Goal: Transaction & Acquisition: Subscribe to service/newsletter

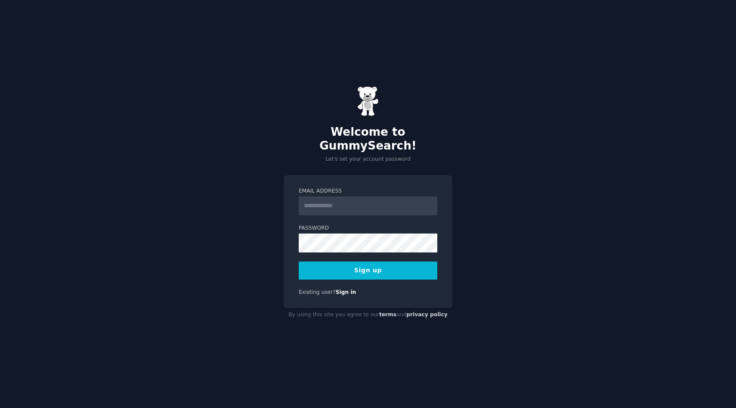
click at [328, 198] on input "Email Address" at bounding box center [368, 205] width 139 height 19
click at [302, 201] on input "Email Address" at bounding box center [368, 205] width 139 height 19
type input "**********"
click at [415, 265] on button "Sign up" at bounding box center [368, 270] width 139 height 18
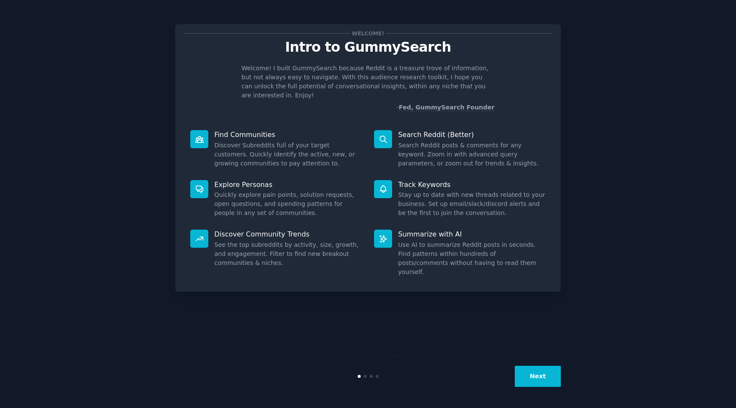
click at [541, 373] on button "Next" at bounding box center [538, 375] width 46 height 21
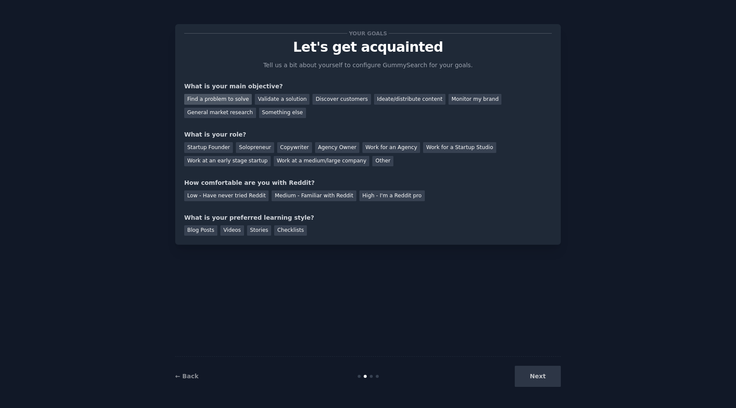
click at [235, 98] on div "Find a problem to solve" at bounding box center [218, 99] width 68 height 11
click at [527, 370] on div "Next" at bounding box center [496, 375] width 129 height 21
drag, startPoint x: 542, startPoint y: 384, endPoint x: 541, endPoint y: 377, distance: 7.0
click at [542, 384] on div "Next" at bounding box center [496, 375] width 129 height 21
click at [541, 376] on div "Next" at bounding box center [496, 375] width 129 height 21
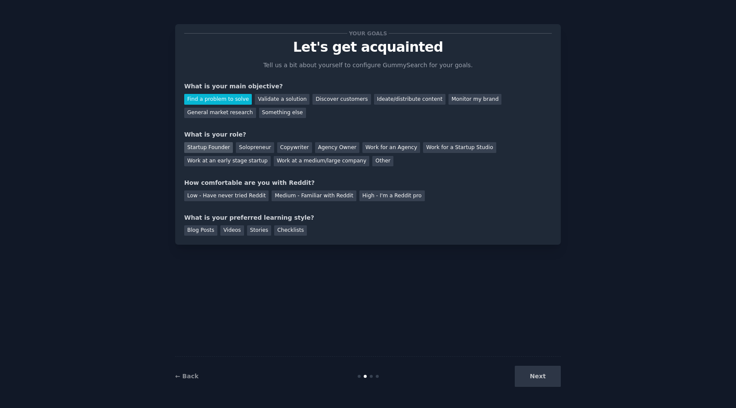
click at [221, 148] on div "Startup Founder" at bounding box center [208, 147] width 49 height 11
click at [324, 192] on div "Medium - Familiar with Reddit" at bounding box center [314, 195] width 84 height 11
click at [190, 232] on div "Blog Posts" at bounding box center [200, 230] width 33 height 11
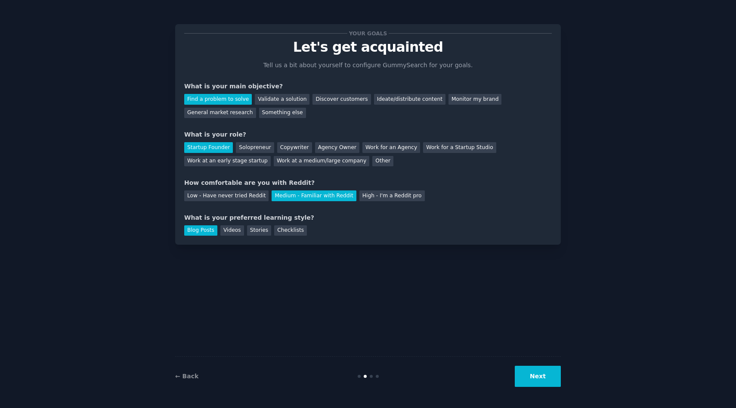
click at [542, 377] on button "Next" at bounding box center [538, 375] width 46 height 21
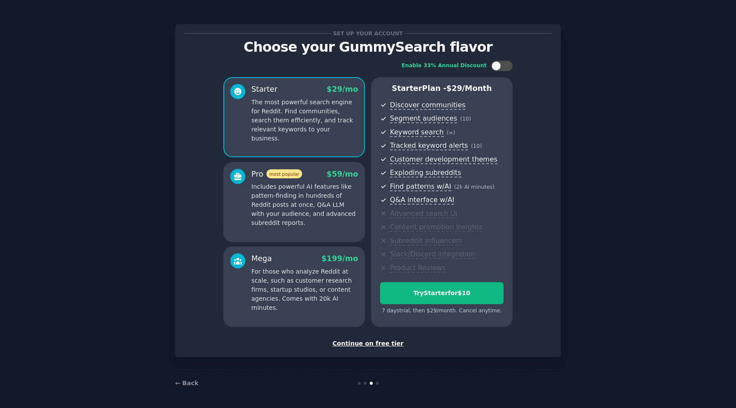
click at [371, 344] on div "Continue on free tier" at bounding box center [368, 343] width 368 height 9
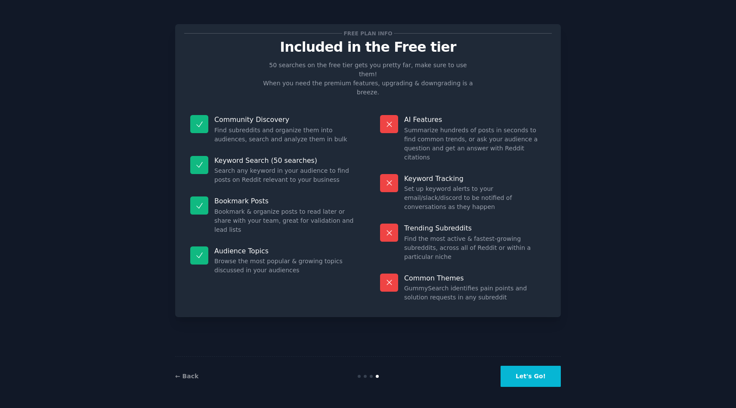
click at [545, 376] on button "Let's Go!" at bounding box center [531, 375] width 60 height 21
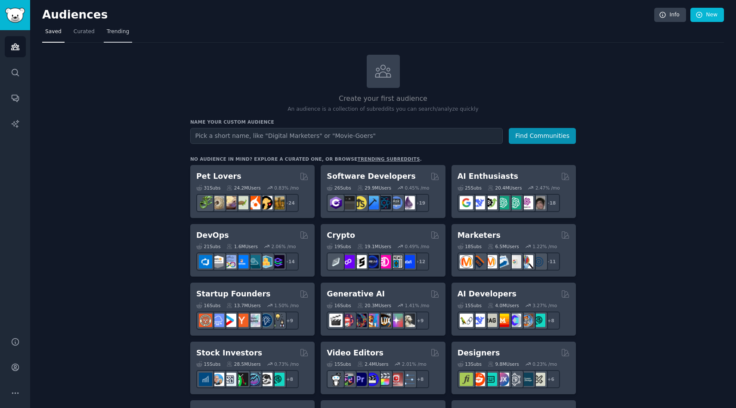
click at [112, 29] on span "Trending" at bounding box center [118, 32] width 22 height 8
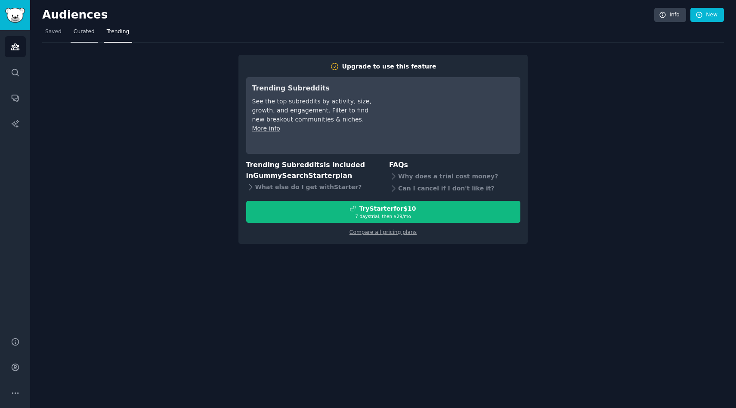
click at [84, 30] on span "Curated" at bounding box center [84, 32] width 21 height 8
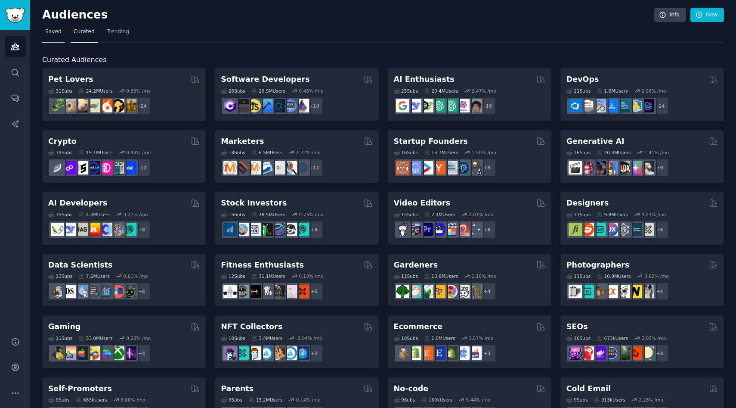
click at [56, 32] on span "Saved" at bounding box center [53, 32] width 16 height 8
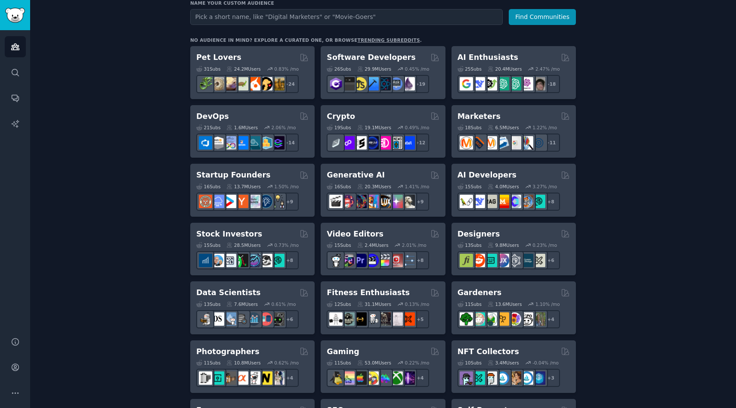
scroll to position [120, 0]
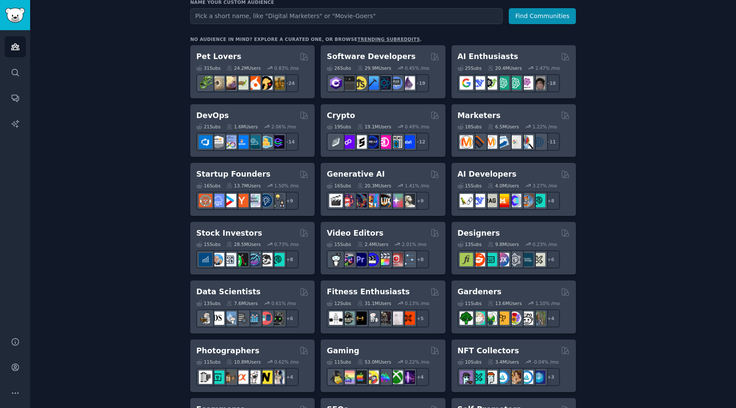
click at [377, 38] on link "trending subreddits" at bounding box center [388, 39] width 62 height 5
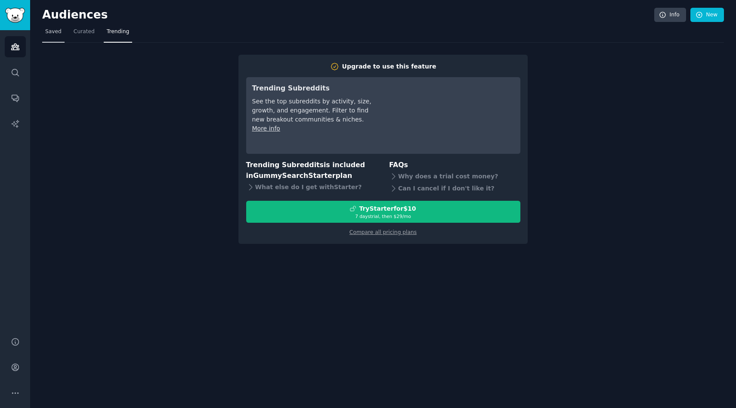
click at [51, 26] on link "Saved" at bounding box center [53, 34] width 22 height 18
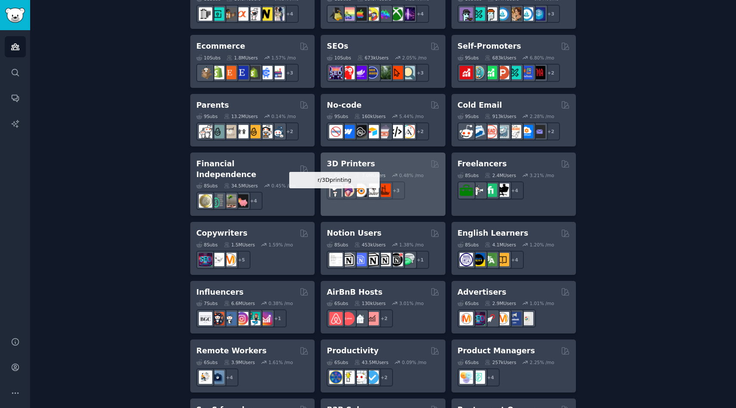
scroll to position [485, 0]
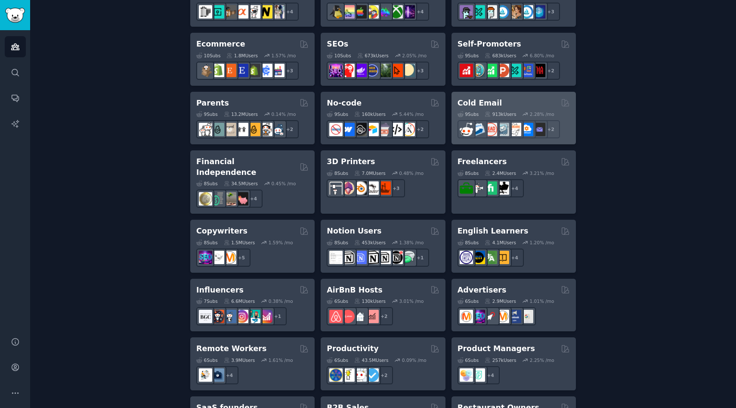
click at [516, 101] on div "Cold Email" at bounding box center [513, 103] width 112 height 11
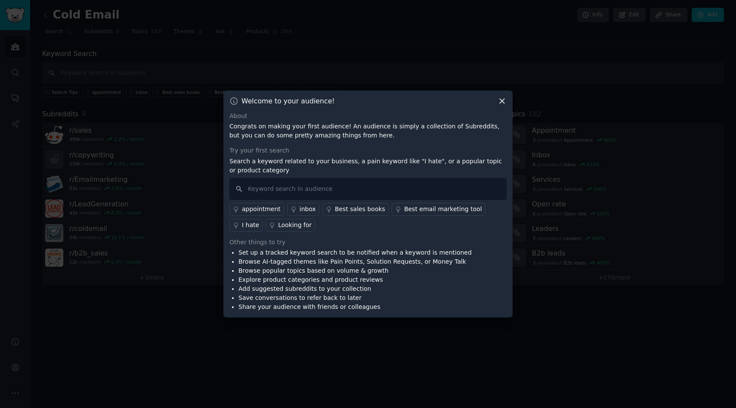
click at [501, 101] on icon at bounding box center [502, 100] width 9 height 9
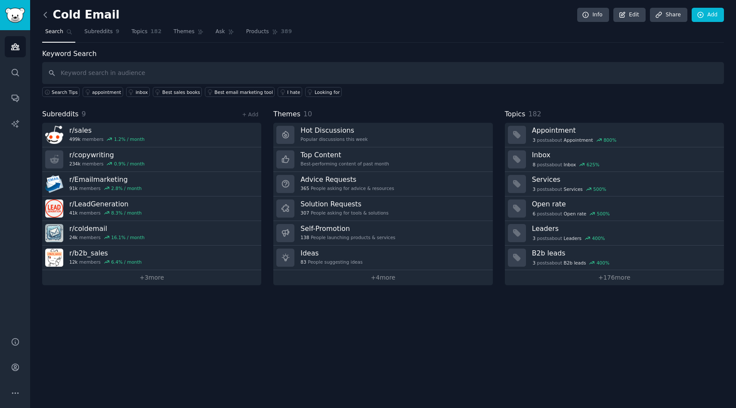
click at [44, 19] on icon at bounding box center [45, 14] width 9 height 9
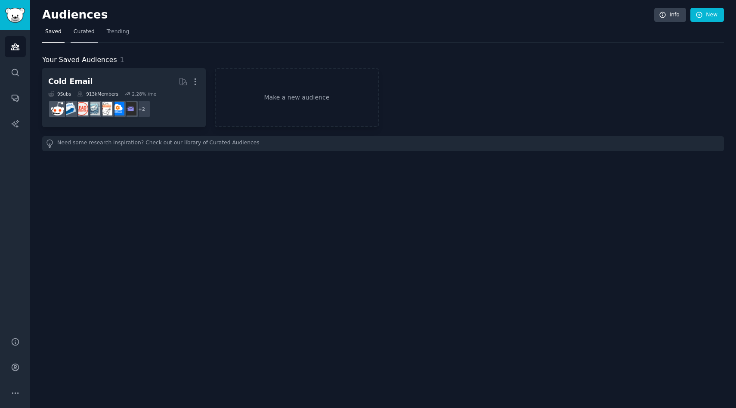
click at [92, 33] on span "Curated" at bounding box center [84, 32] width 21 height 8
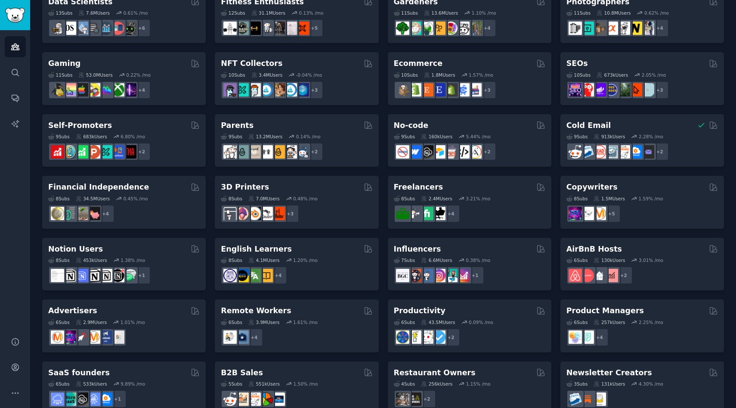
scroll to position [281, 0]
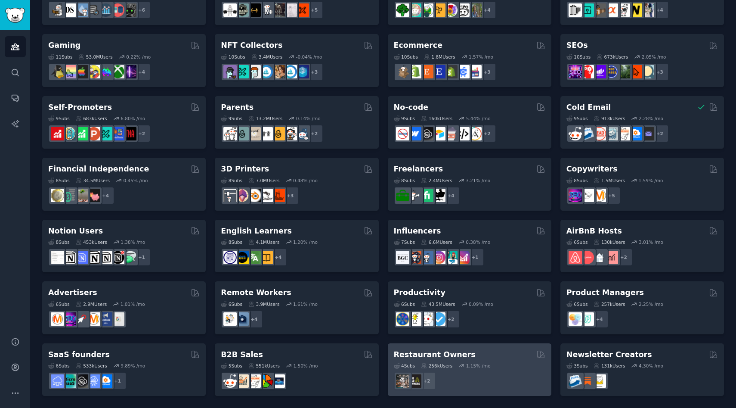
click at [490, 353] on div "Restaurant Owners Curated by GummySearch" at bounding box center [469, 354] width 151 height 11
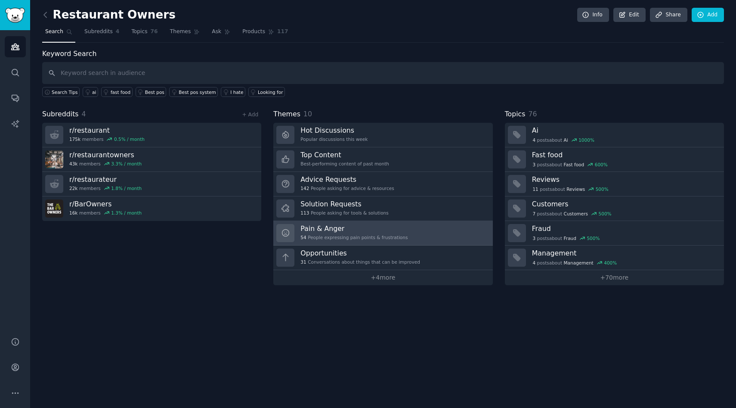
click at [408, 229] on link "Pain & Anger 54 People expressing pain points & frustrations" at bounding box center [382, 233] width 219 height 25
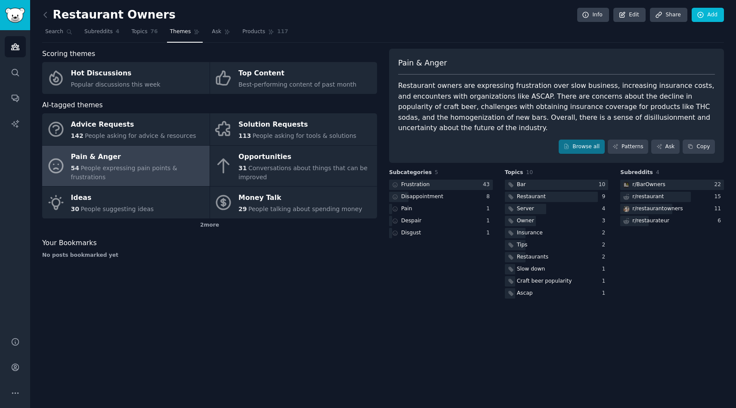
click at [513, 94] on div "Restaurant owners are expressing frustration over slow business, increasing ins…" at bounding box center [556, 106] width 317 height 53
click at [579, 197] on div at bounding box center [551, 197] width 93 height 11
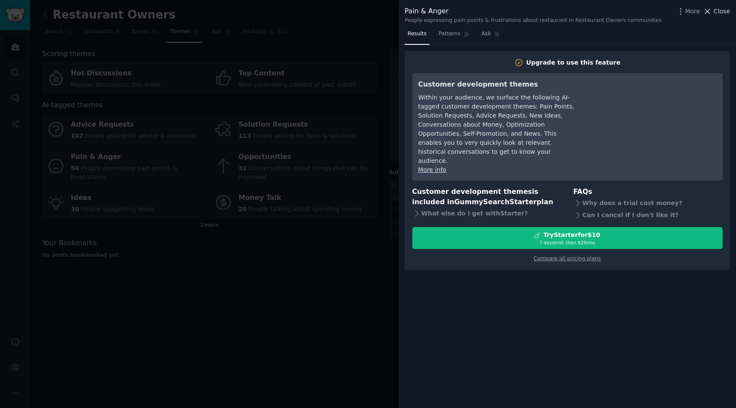
click at [709, 9] on icon at bounding box center [707, 11] width 9 height 9
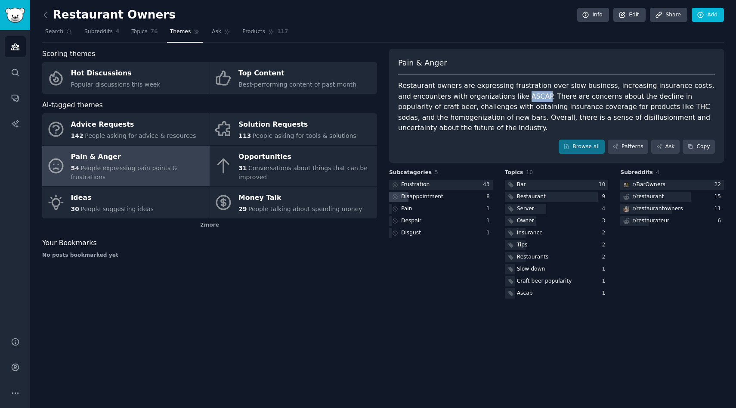
click at [434, 197] on div "Disappointment" at bounding box center [422, 197] width 42 height 8
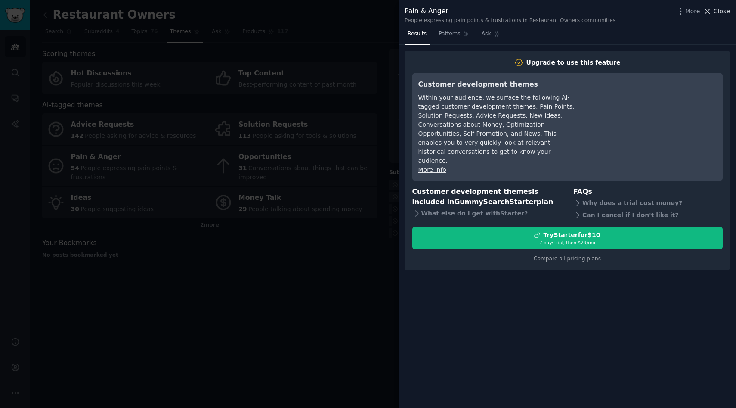
click at [708, 9] on icon at bounding box center [707, 11] width 9 height 9
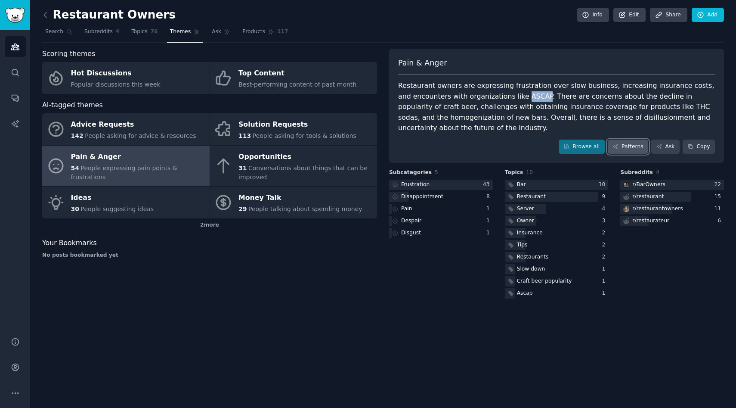
click at [618, 146] on icon at bounding box center [615, 146] width 6 height 6
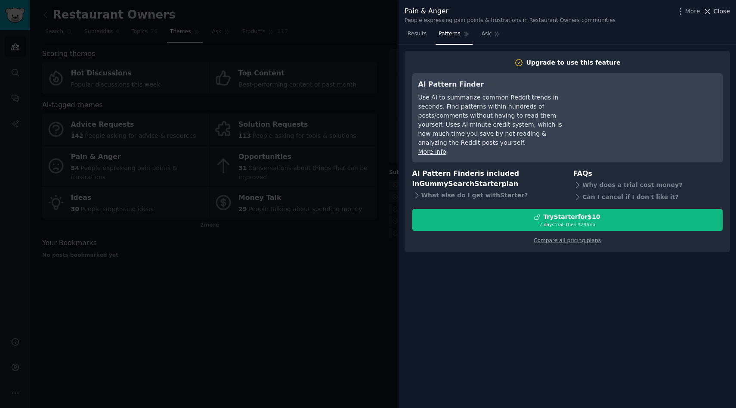
click at [719, 14] on span "Close" at bounding box center [722, 11] width 16 height 9
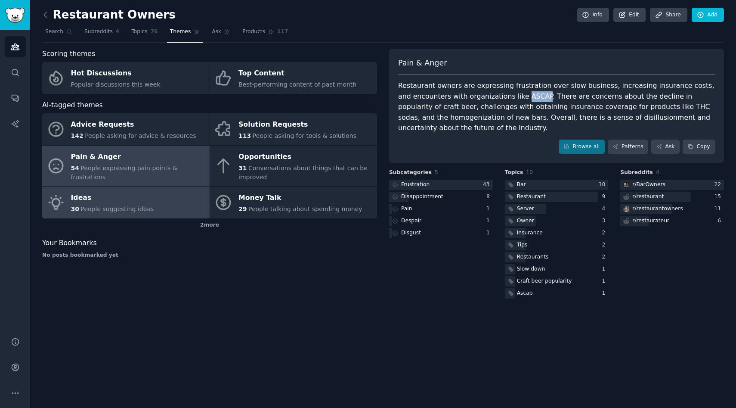
click at [174, 204] on link "Ideas 30 People suggesting ideas" at bounding box center [125, 202] width 167 height 32
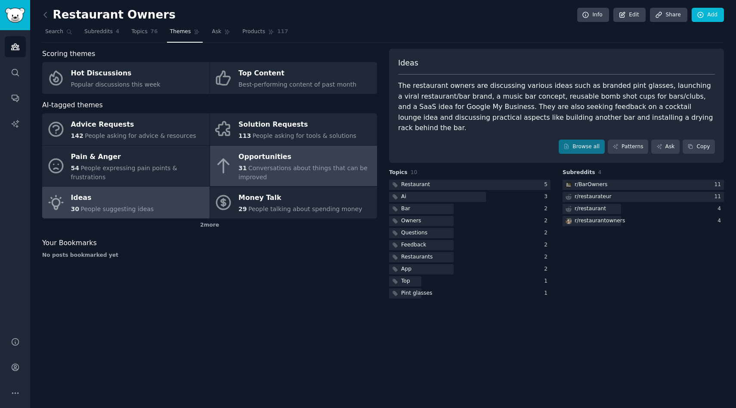
click at [248, 168] on span "Conversations about things that can be improved" at bounding box center [302, 172] width 129 height 16
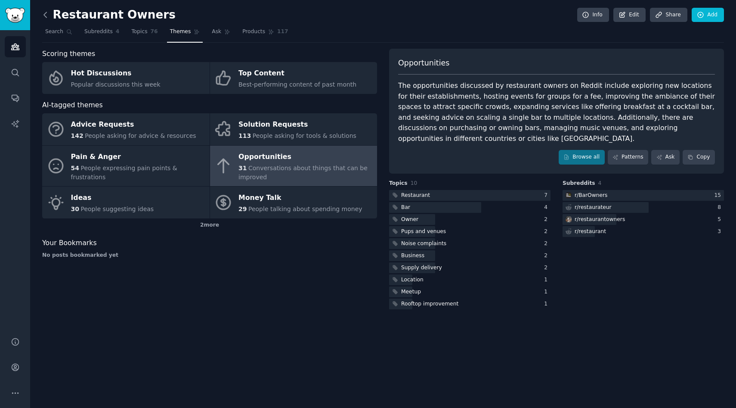
click at [42, 11] on icon at bounding box center [45, 14] width 9 height 9
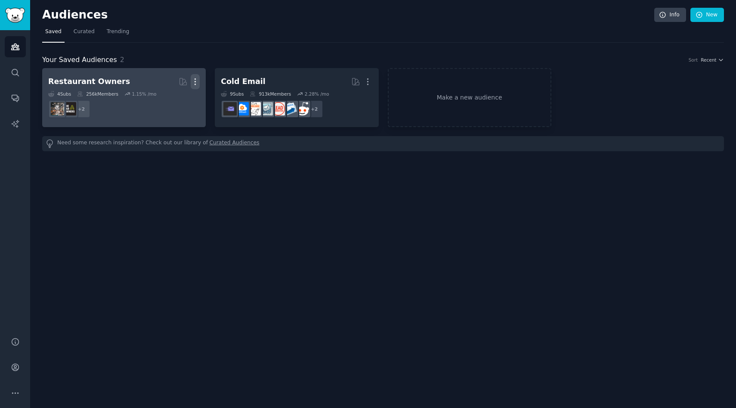
click at [197, 80] on icon "button" at bounding box center [195, 81] width 9 height 9
click at [180, 99] on p "Delete" at bounding box center [172, 99] width 20 height 9
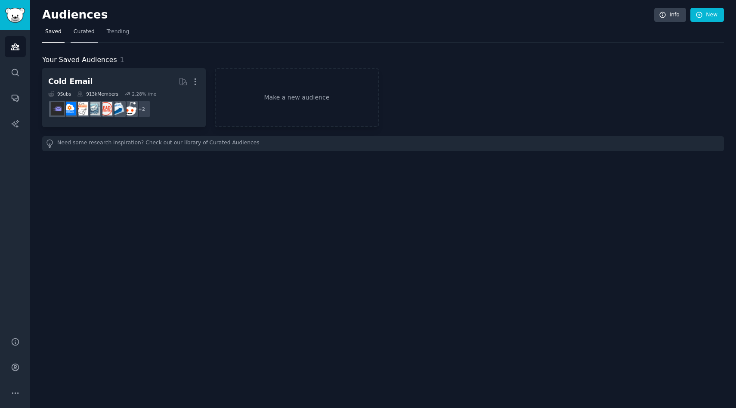
click at [85, 30] on span "Curated" at bounding box center [84, 32] width 21 height 8
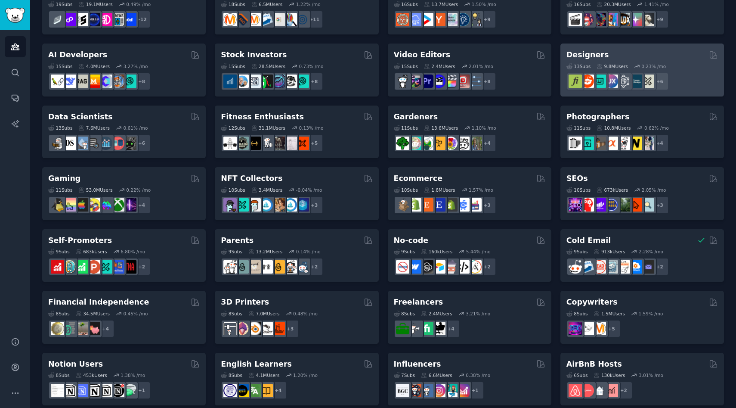
scroll to position [149, 0]
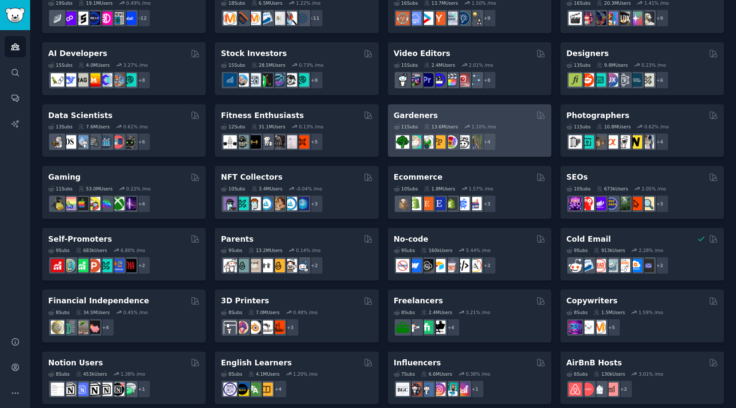
click at [511, 119] on div "Gardeners Curated by GummySearch" at bounding box center [469, 115] width 151 height 11
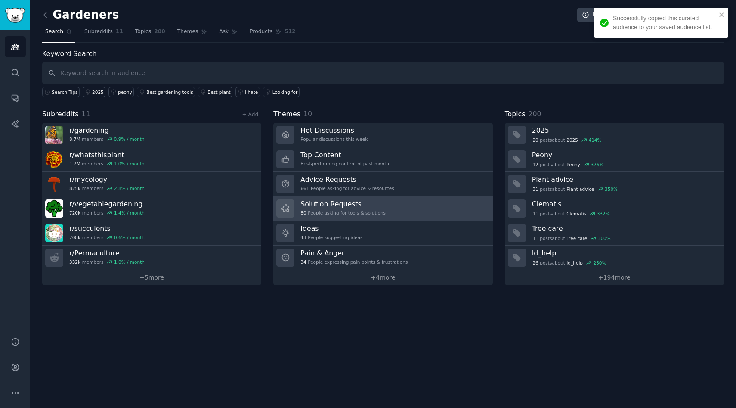
click at [375, 206] on h3 "Solution Requests" at bounding box center [342, 203] width 85 height 9
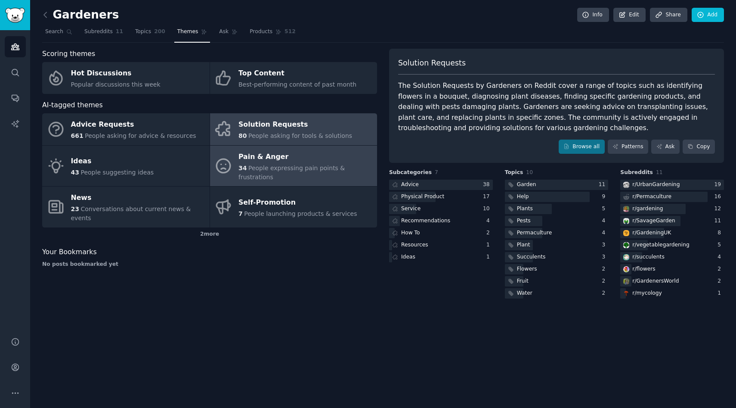
click at [267, 156] on div "Pain & Anger" at bounding box center [305, 157] width 134 height 14
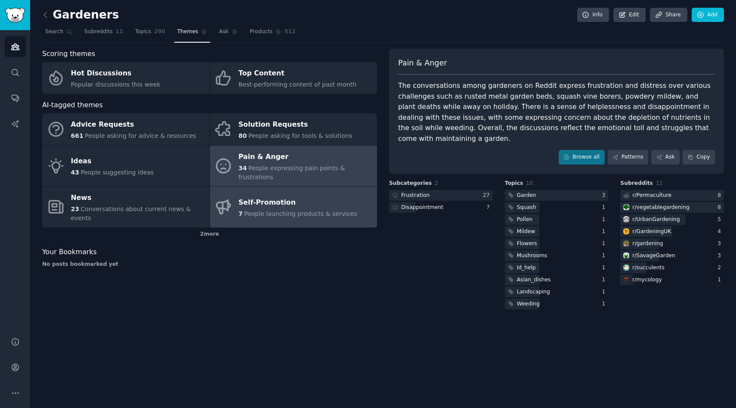
click at [288, 195] on div "Self-Promotion" at bounding box center [297, 202] width 119 height 14
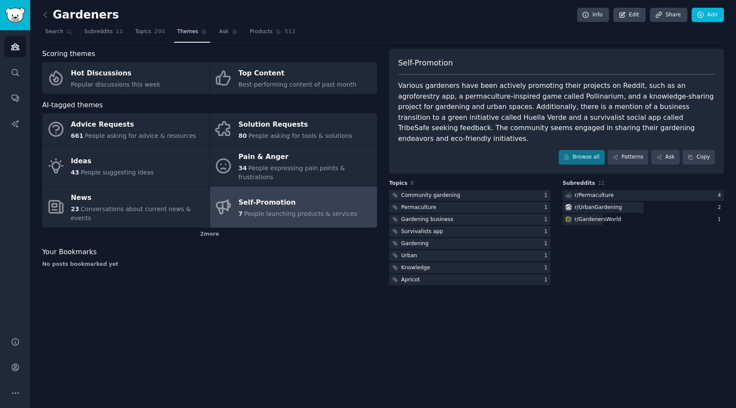
click at [533, 117] on div "Various gardeners have been actively promoting their projects on Reddit, such a…" at bounding box center [556, 111] width 317 height 63
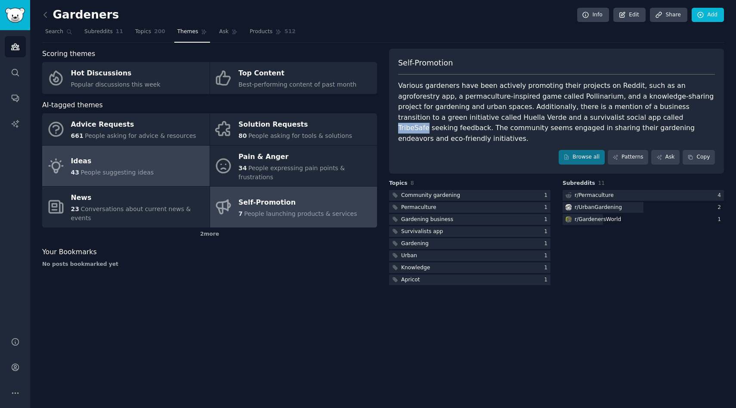
click at [163, 156] on link "Ideas 43 People suggesting ideas" at bounding box center [125, 165] width 167 height 41
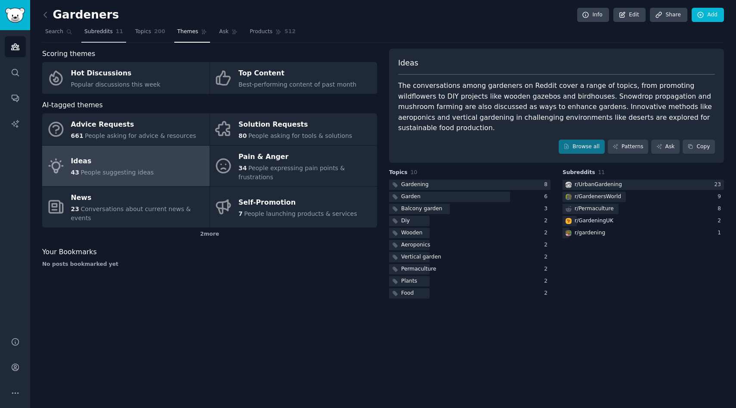
click at [101, 36] on link "Subreddits 11" at bounding box center [103, 34] width 45 height 18
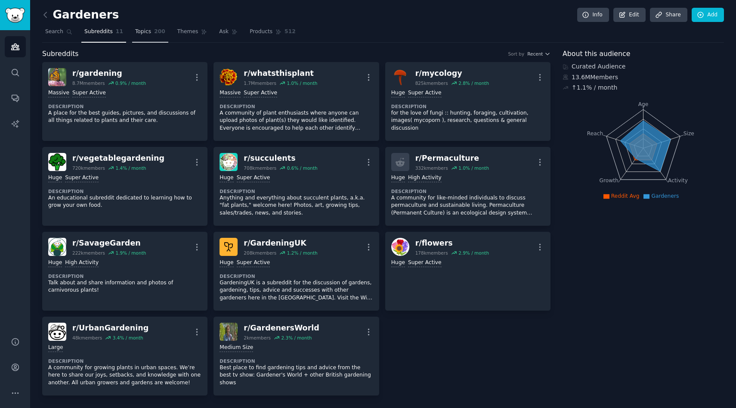
click at [146, 29] on span "Topics" at bounding box center [143, 32] width 16 height 8
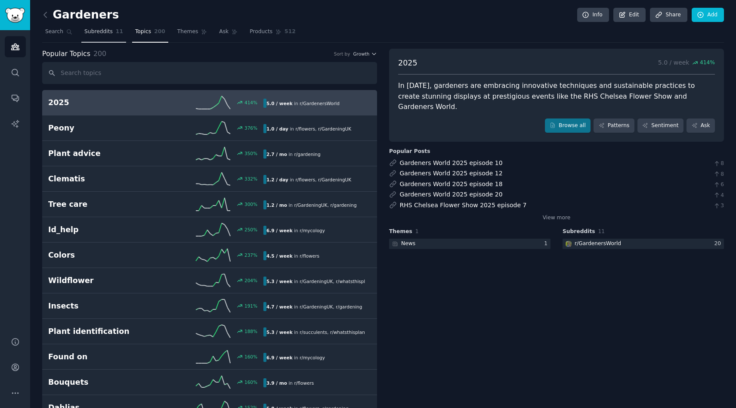
click at [102, 34] on span "Subreddits" at bounding box center [98, 32] width 28 height 8
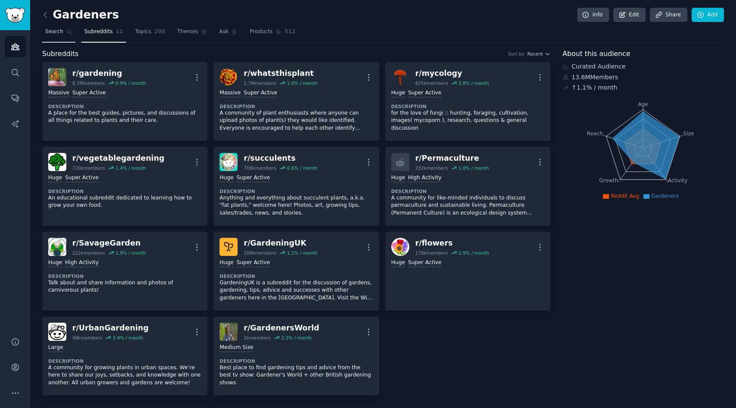
click at [60, 33] on span "Search" at bounding box center [54, 32] width 18 height 8
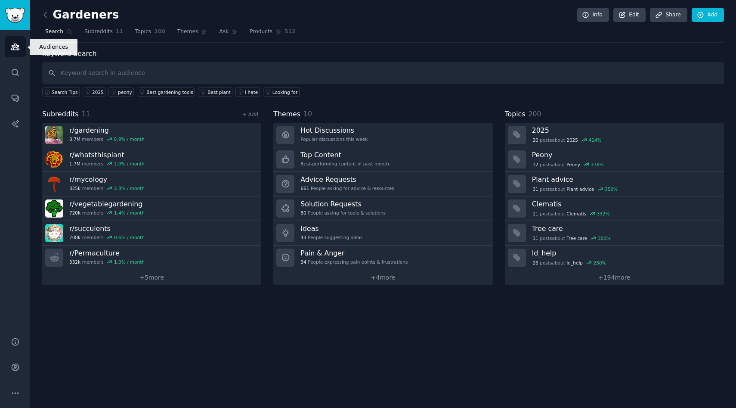
click at [18, 48] on icon "Sidebar" at bounding box center [15, 47] width 8 height 6
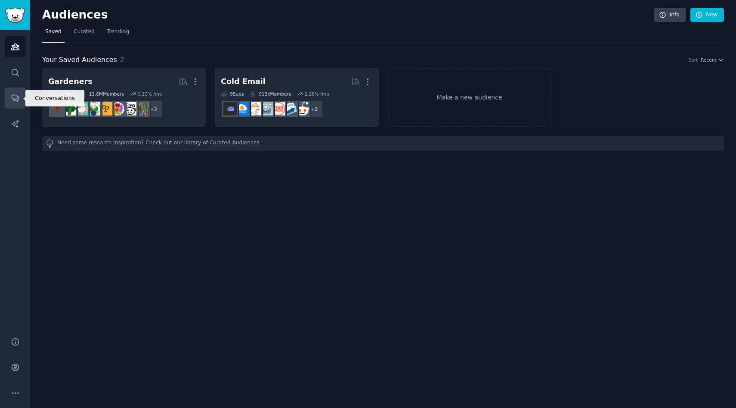
click at [16, 95] on icon "Sidebar" at bounding box center [15, 97] width 9 height 9
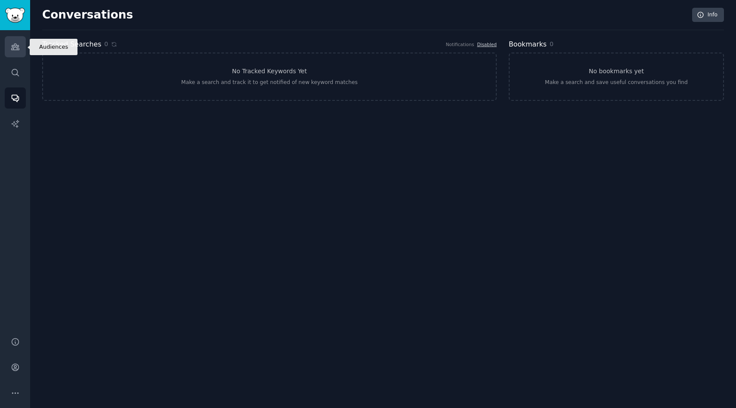
click at [16, 43] on icon "Sidebar" at bounding box center [15, 46] width 9 height 9
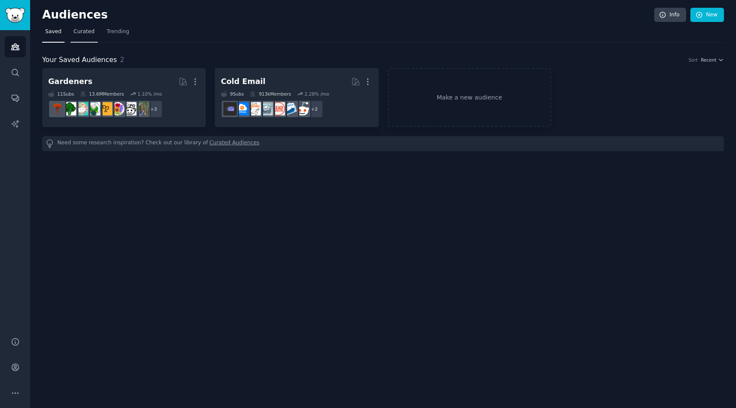
click at [77, 30] on span "Curated" at bounding box center [84, 32] width 21 height 8
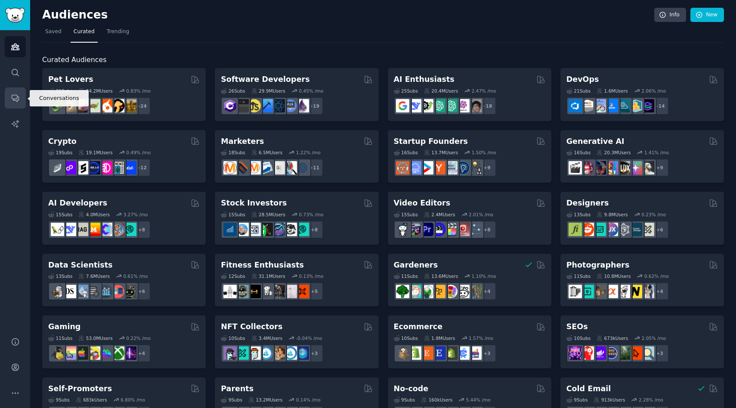
click at [12, 99] on icon "Sidebar" at bounding box center [15, 97] width 9 height 9
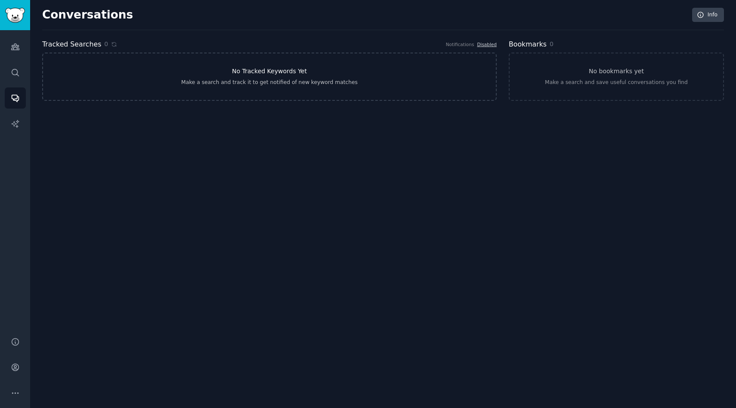
click at [236, 87] on link "No Tracked Keywords Yet Make a search and track it to get notified of new keywo…" at bounding box center [269, 77] width 454 height 48
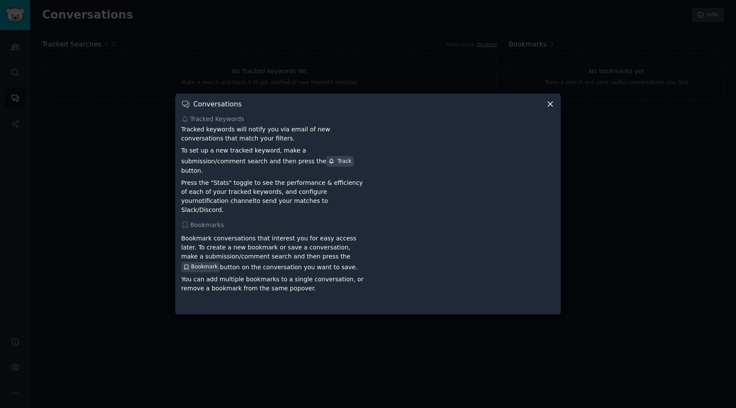
click at [549, 106] on icon at bounding box center [550, 104] width 5 height 5
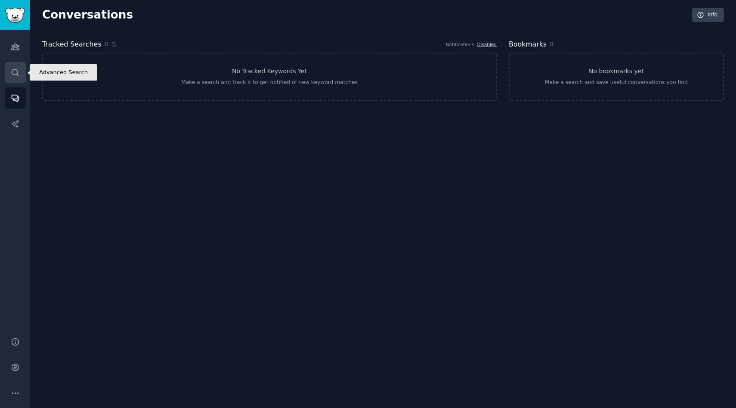
click at [18, 70] on icon "Sidebar" at bounding box center [15, 72] width 9 height 9
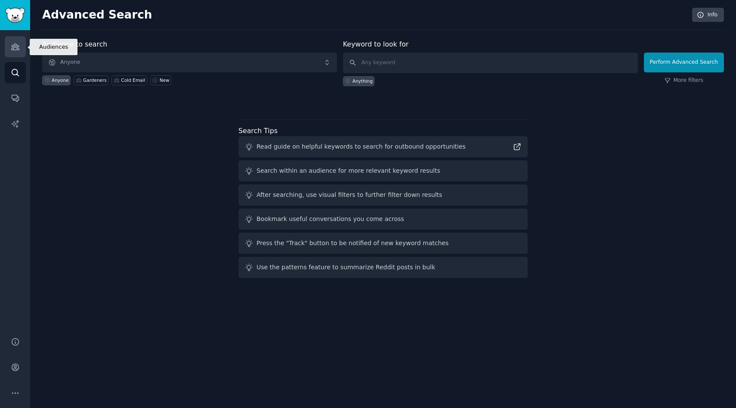
click at [19, 48] on icon "Sidebar" at bounding box center [15, 46] width 9 height 9
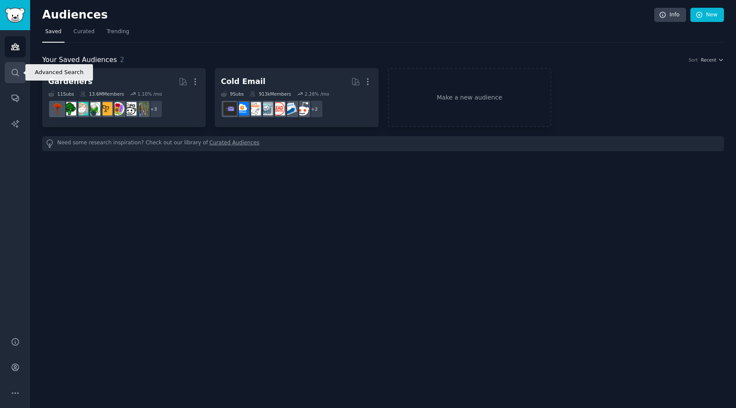
click at [17, 71] on icon "Sidebar" at bounding box center [15, 72] width 7 height 7
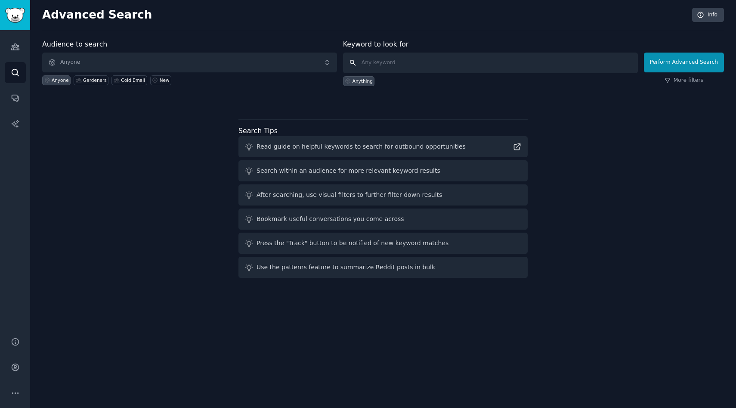
click at [385, 61] on input "text" at bounding box center [490, 63] width 295 height 21
type input "conference"
click button "Perform Advanced Search" at bounding box center [684, 63] width 80 height 20
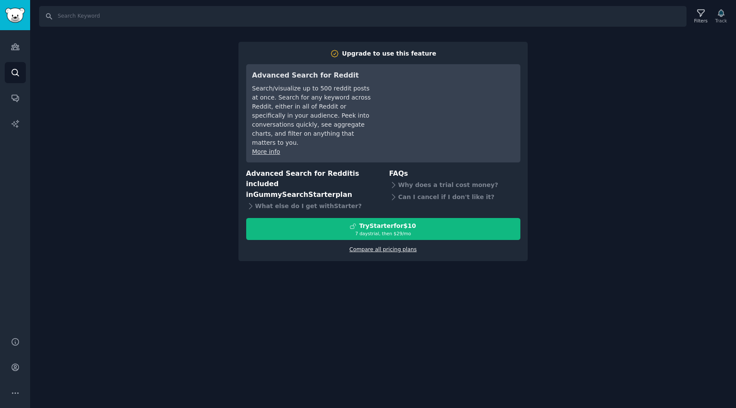
click at [363, 246] on link "Compare all pricing plans" at bounding box center [382, 249] width 67 height 6
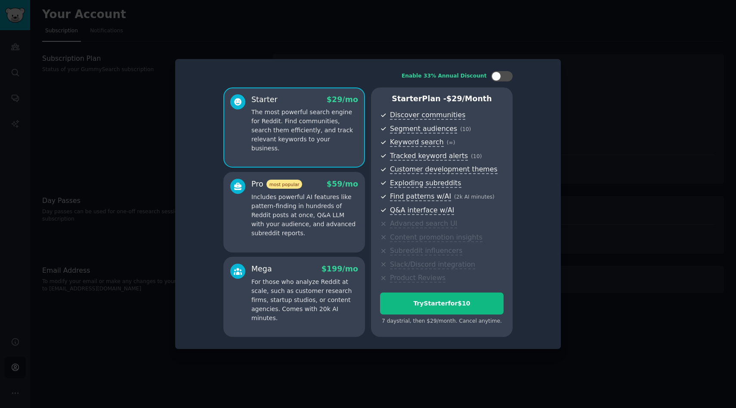
click at [336, 68] on div "Enable 33% Annual Discount Starter $ 29 /mo The most powerful search engine for…" at bounding box center [368, 204] width 374 height 278
click at [499, 77] on div at bounding box center [495, 75] width 9 height 9
checkbox input "true"
click at [605, 226] on div at bounding box center [368, 204] width 736 height 408
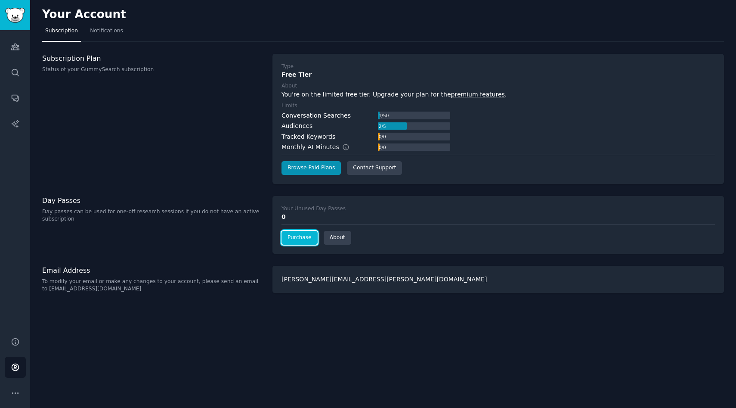
click at [300, 240] on link "Purchase" at bounding box center [299, 238] width 36 height 14
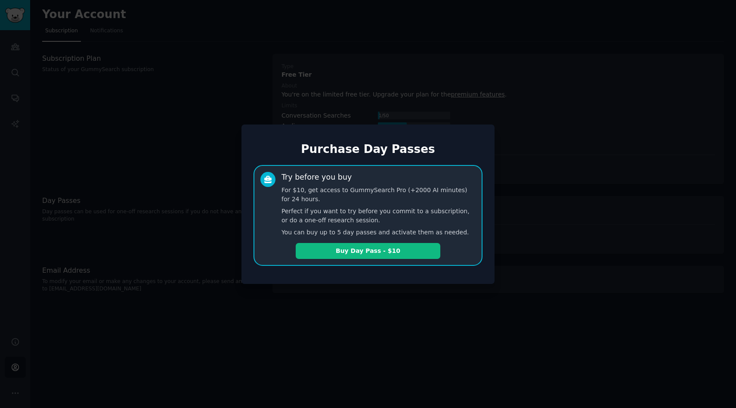
click at [215, 204] on div at bounding box center [368, 204] width 736 height 408
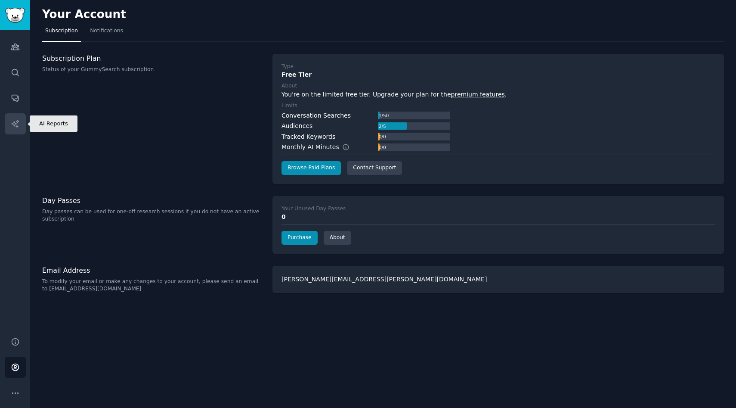
click at [13, 127] on icon "Sidebar" at bounding box center [15, 123] width 9 height 9
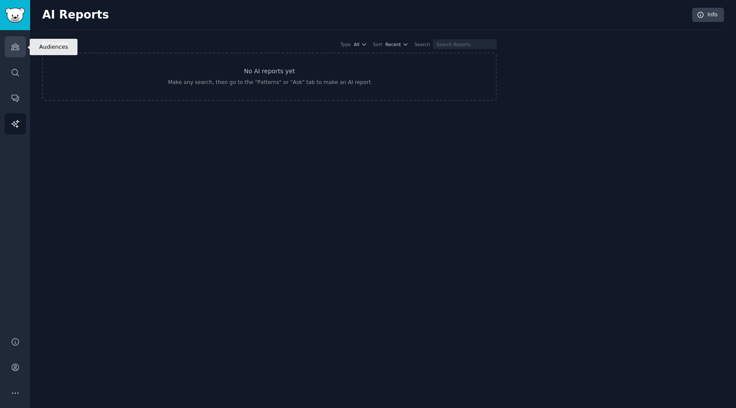
click at [8, 50] on link "Audiences" at bounding box center [15, 46] width 21 height 21
